Goal: Navigation & Orientation: Find specific page/section

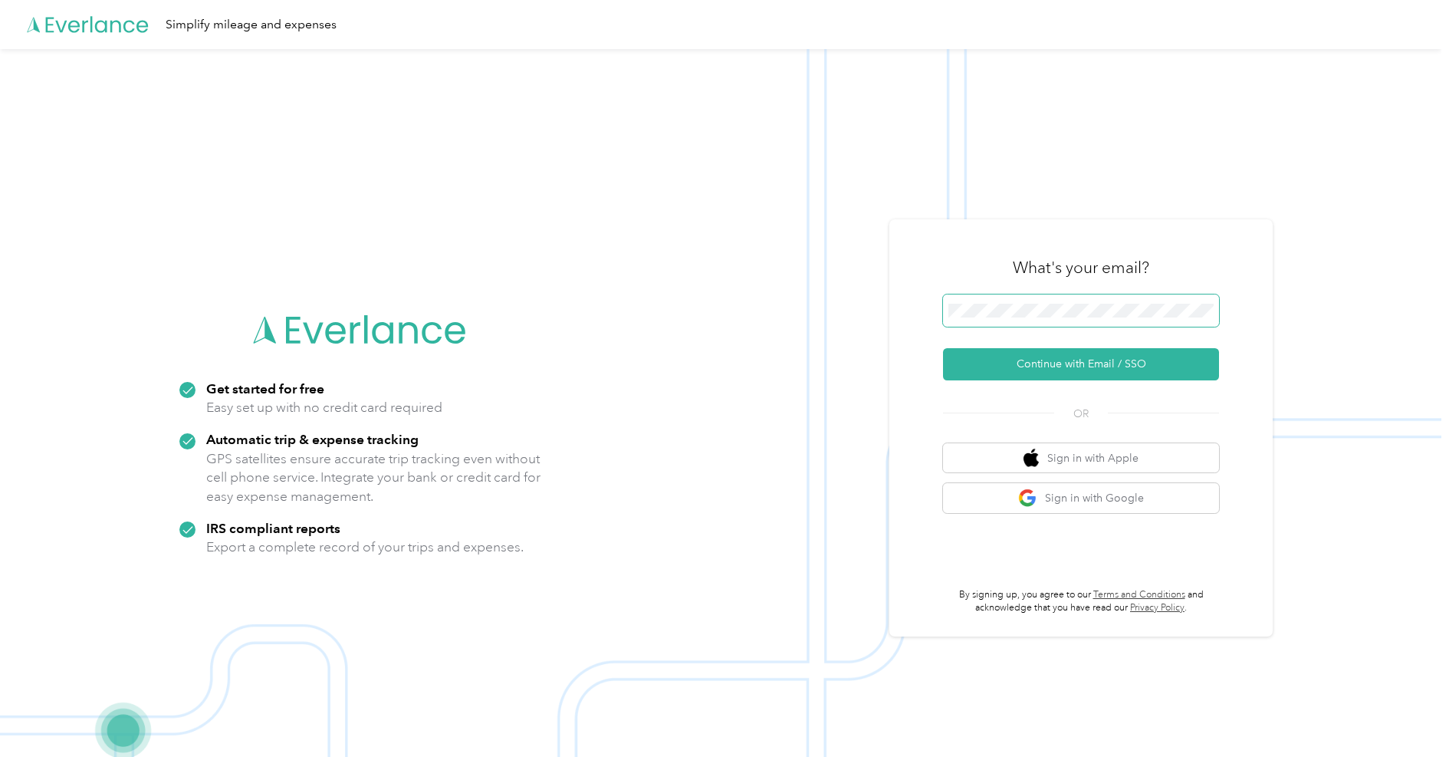
click at [1033, 319] on span at bounding box center [1081, 310] width 276 height 32
click at [1068, 363] on button "Continue with Email / SSO" at bounding box center [1081, 364] width 276 height 32
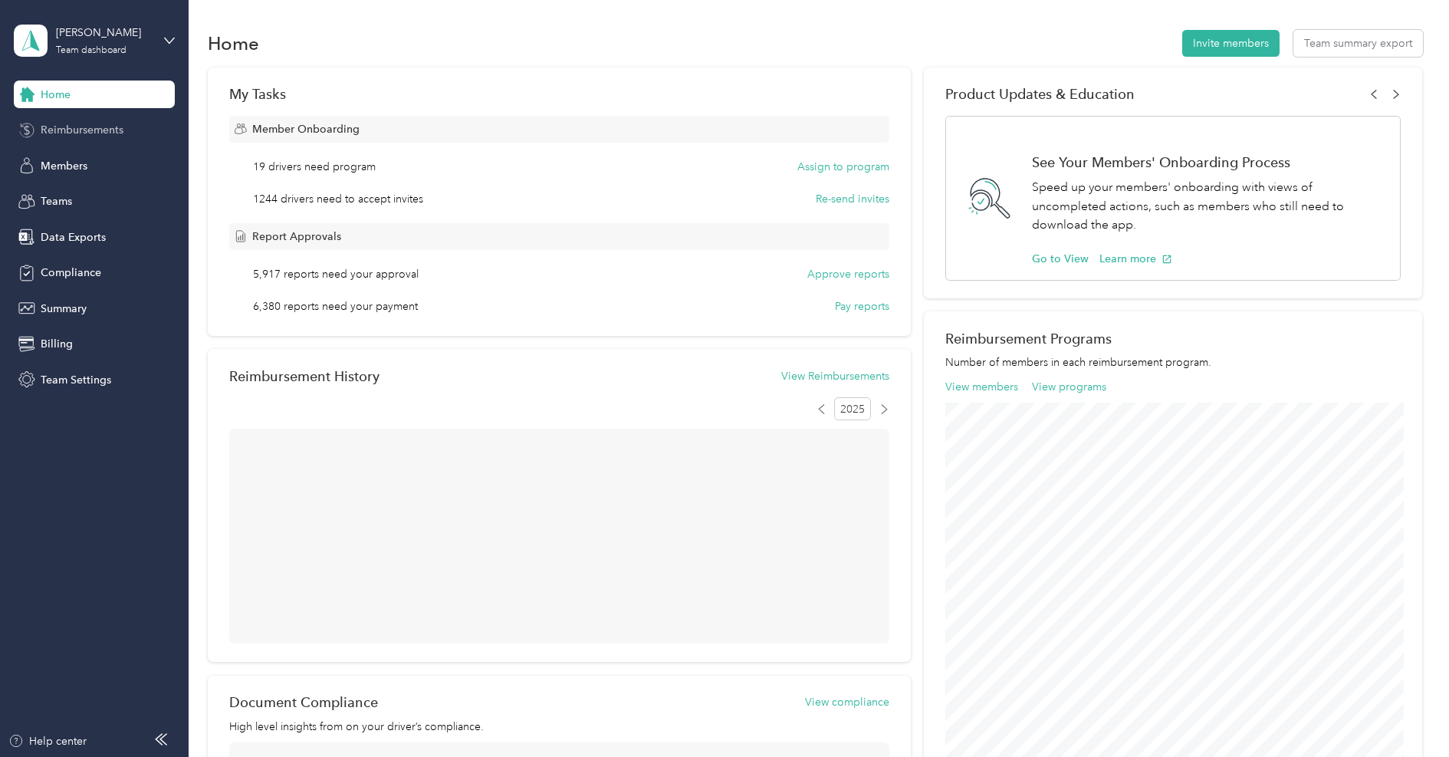
click at [87, 131] on span "Reimbursements" at bounding box center [82, 130] width 83 height 16
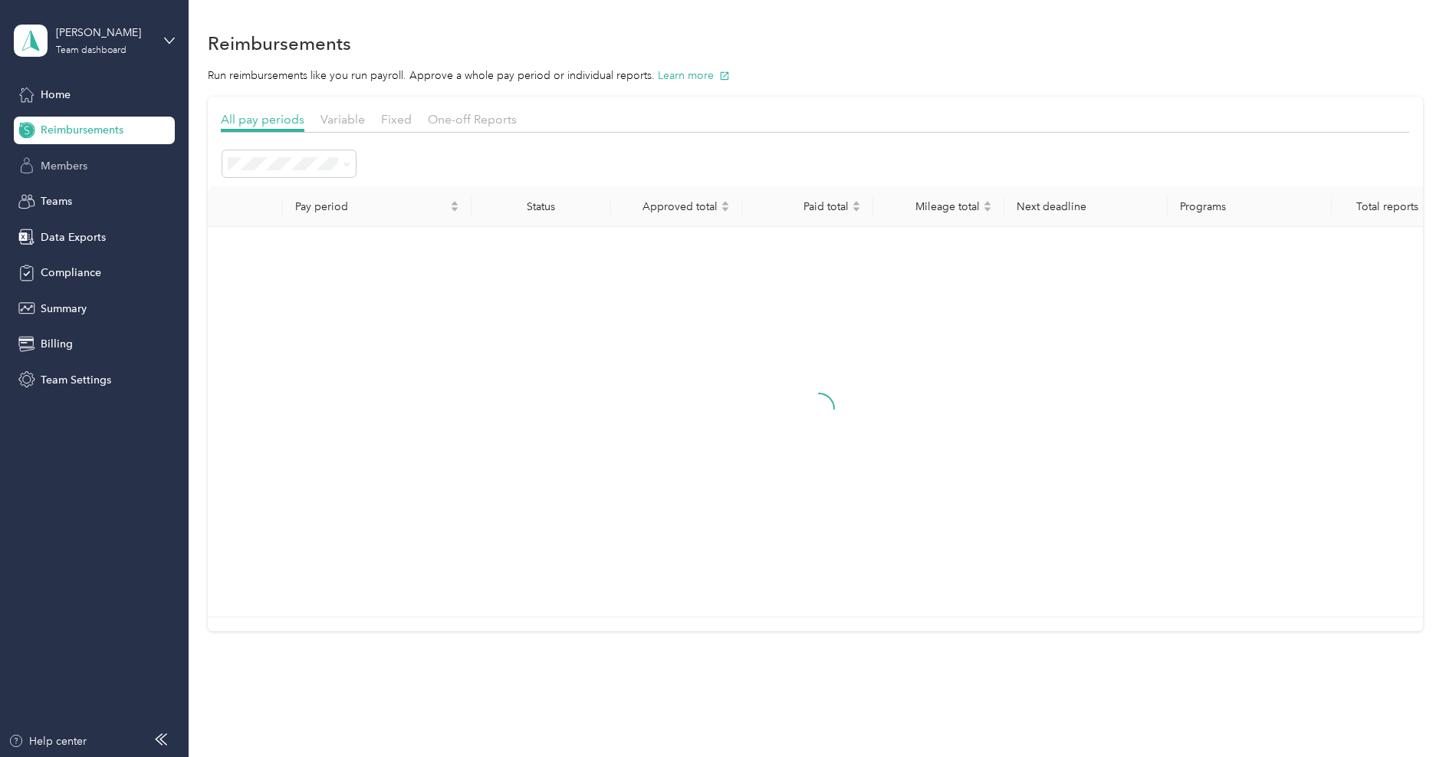
click at [72, 175] on div "Members" at bounding box center [94, 166] width 161 height 28
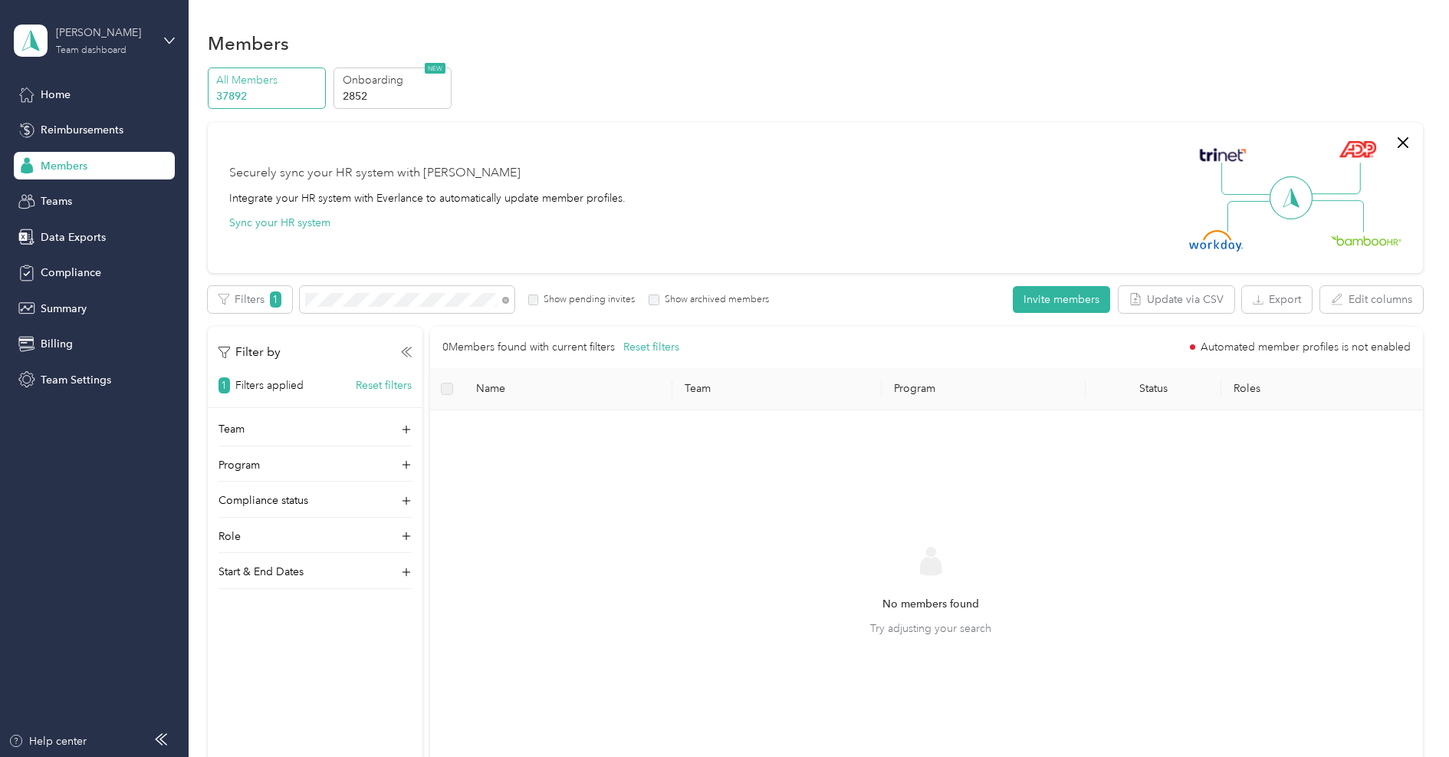
click at [95, 34] on div "[PERSON_NAME]" at bounding box center [104, 33] width 96 height 16
click at [71, 196] on div "Log out" at bounding box center [57, 196] width 59 height 16
